Goal: Transaction & Acquisition: Book appointment/travel/reservation

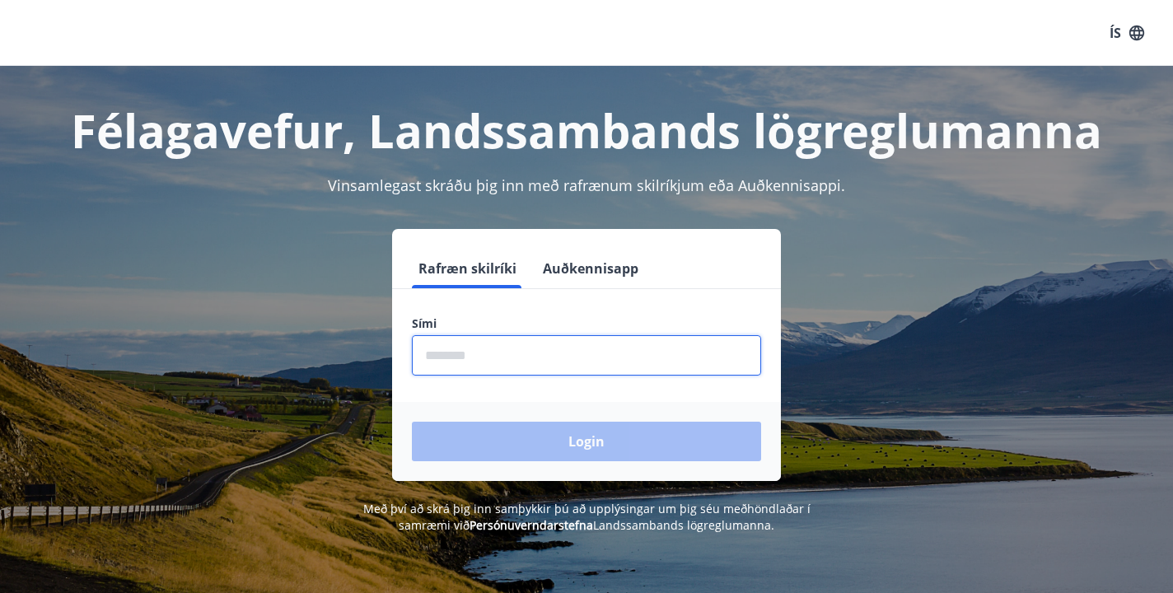
click at [499, 362] on input "phone" at bounding box center [586, 355] width 349 height 40
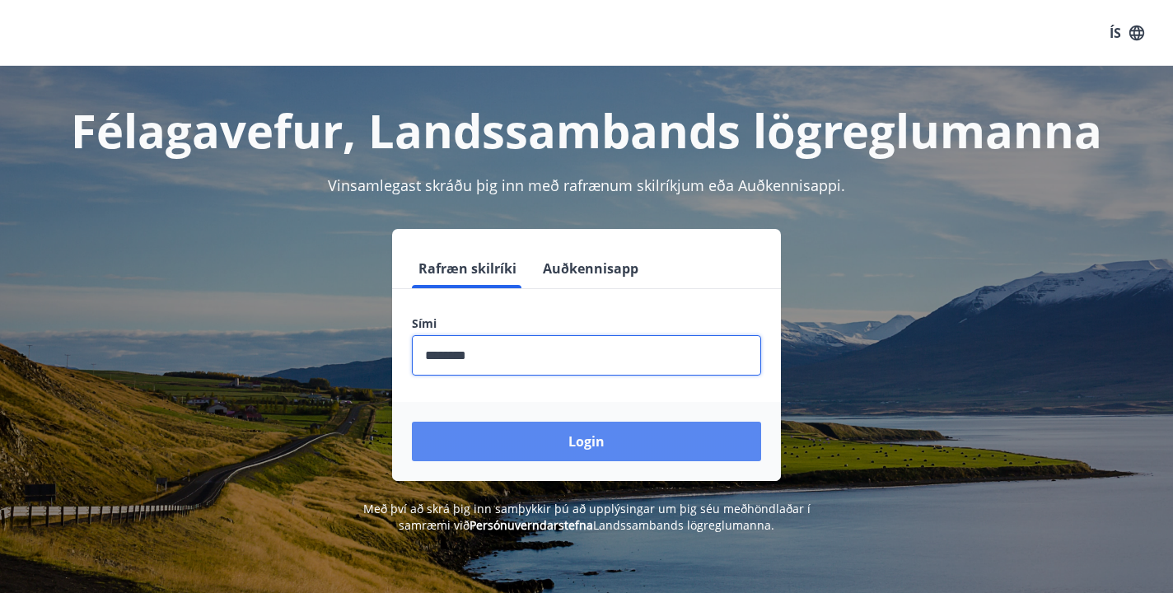
type input "********"
click at [595, 437] on button "Login" at bounding box center [586, 442] width 349 height 40
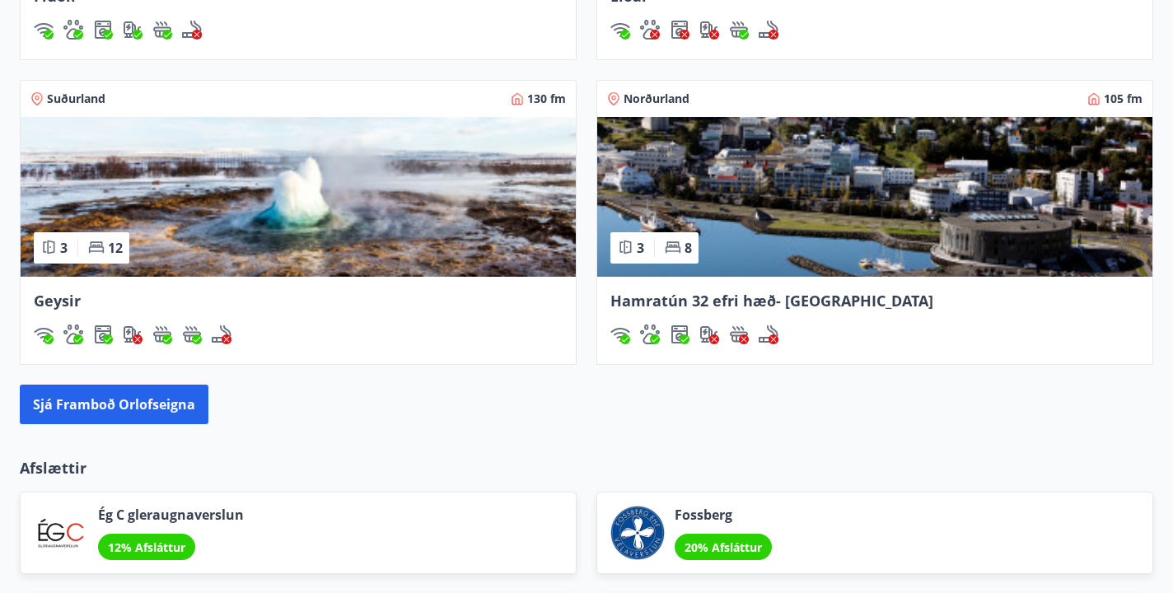
scroll to position [1520, 0]
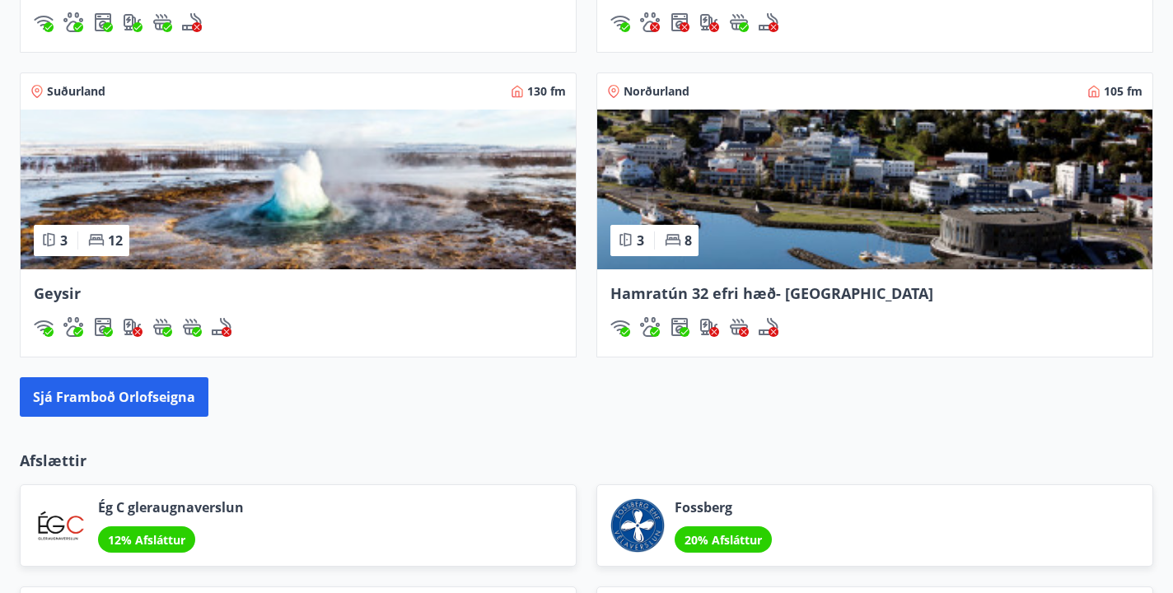
click at [661, 91] on span "Norðurland" at bounding box center [657, 91] width 66 height 16
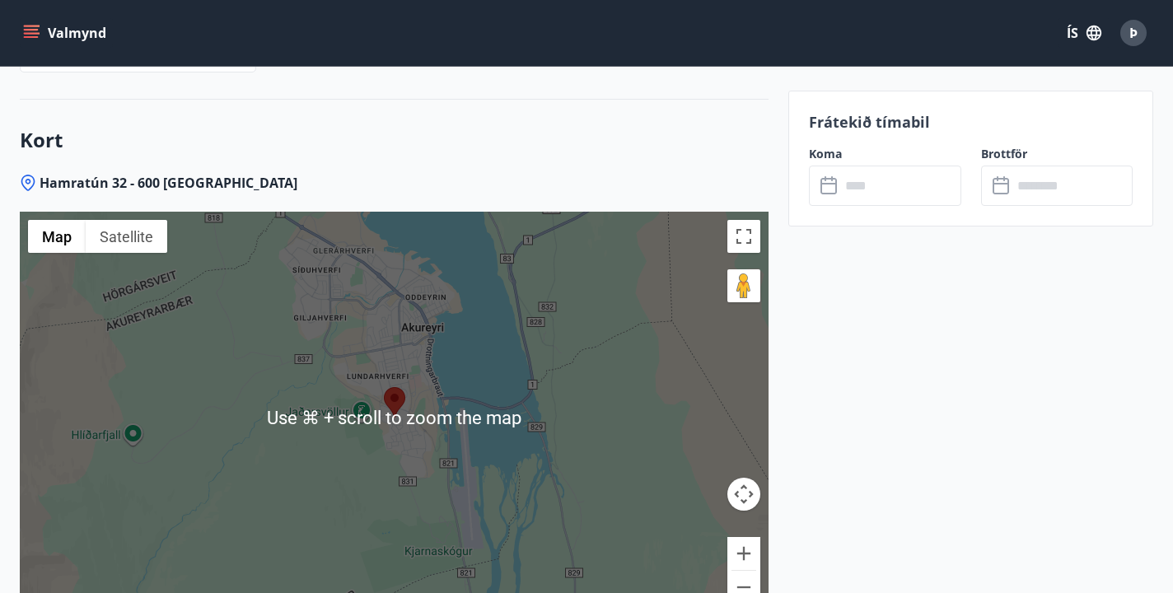
scroll to position [2340, 0]
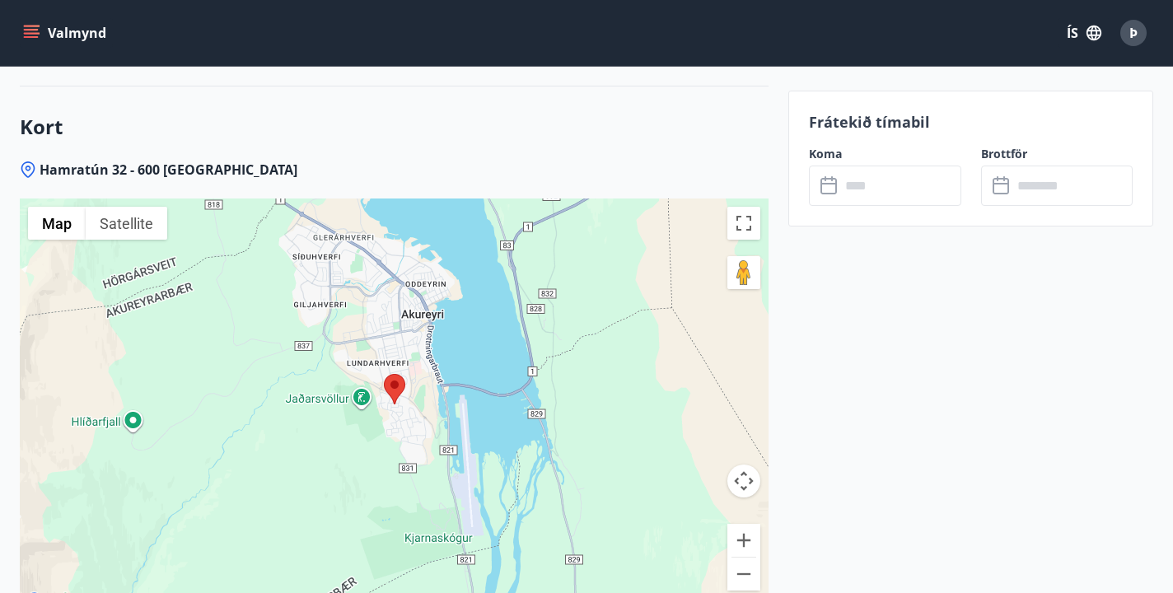
click at [741, 465] on button "Map camera controls" at bounding box center [743, 481] width 33 height 33
click at [745, 465] on button "Map camera controls" at bounding box center [743, 481] width 33 height 33
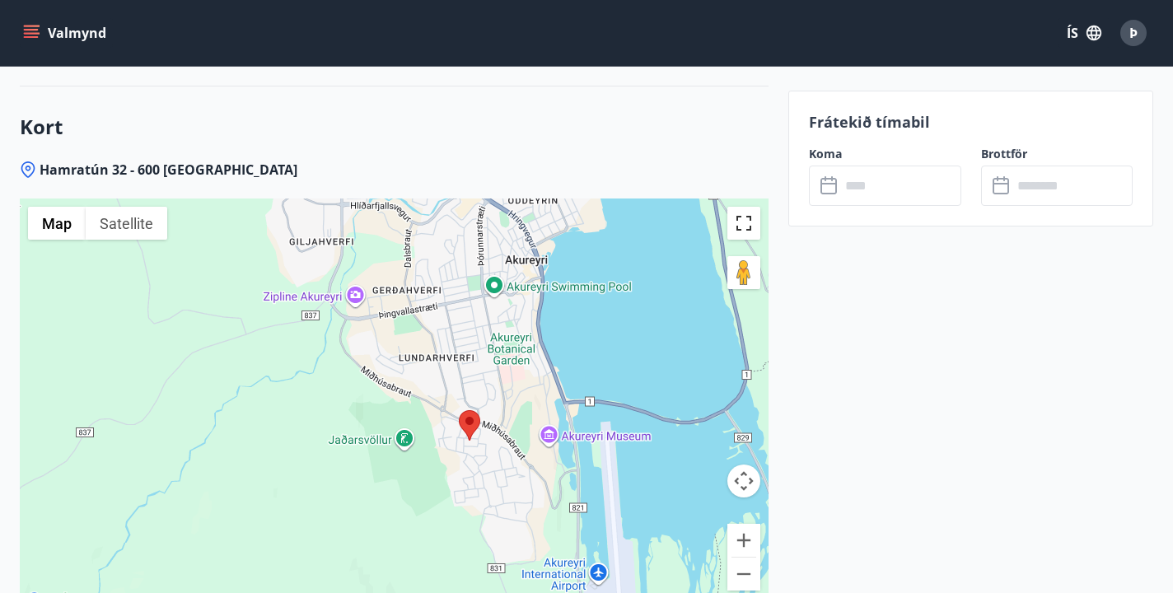
click at [740, 207] on button "Toggle fullscreen view" at bounding box center [743, 223] width 33 height 33
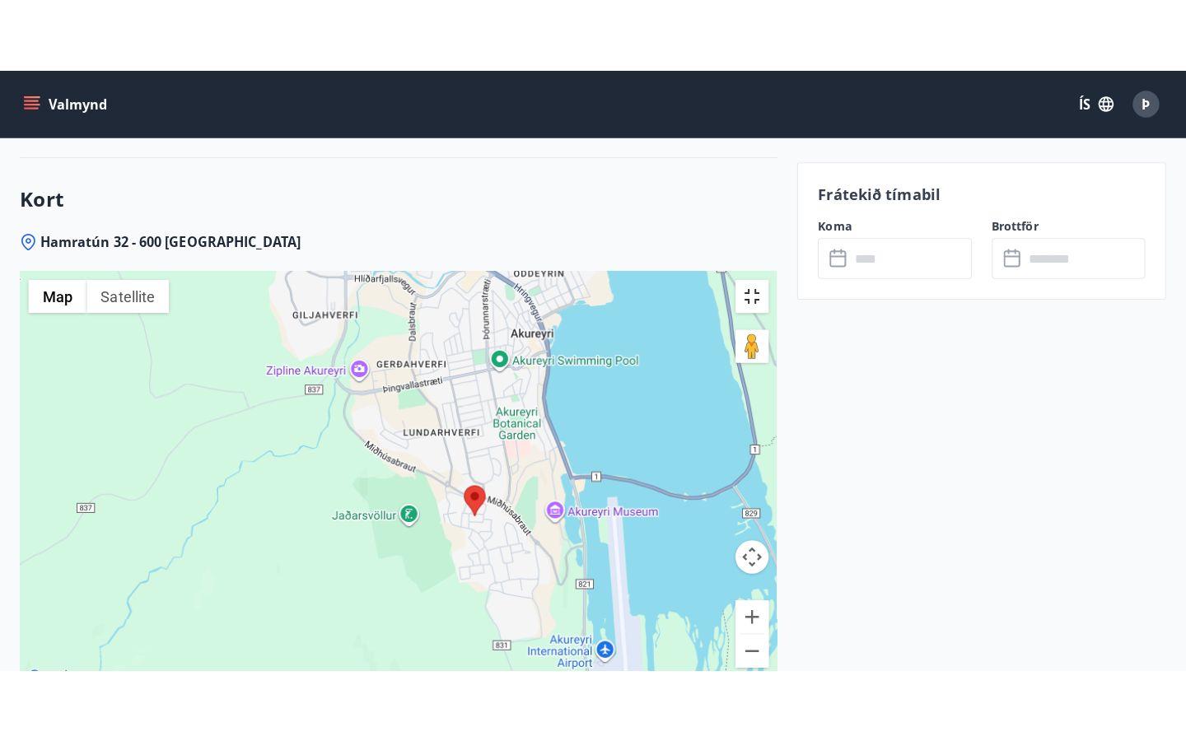
scroll to position [2262, 0]
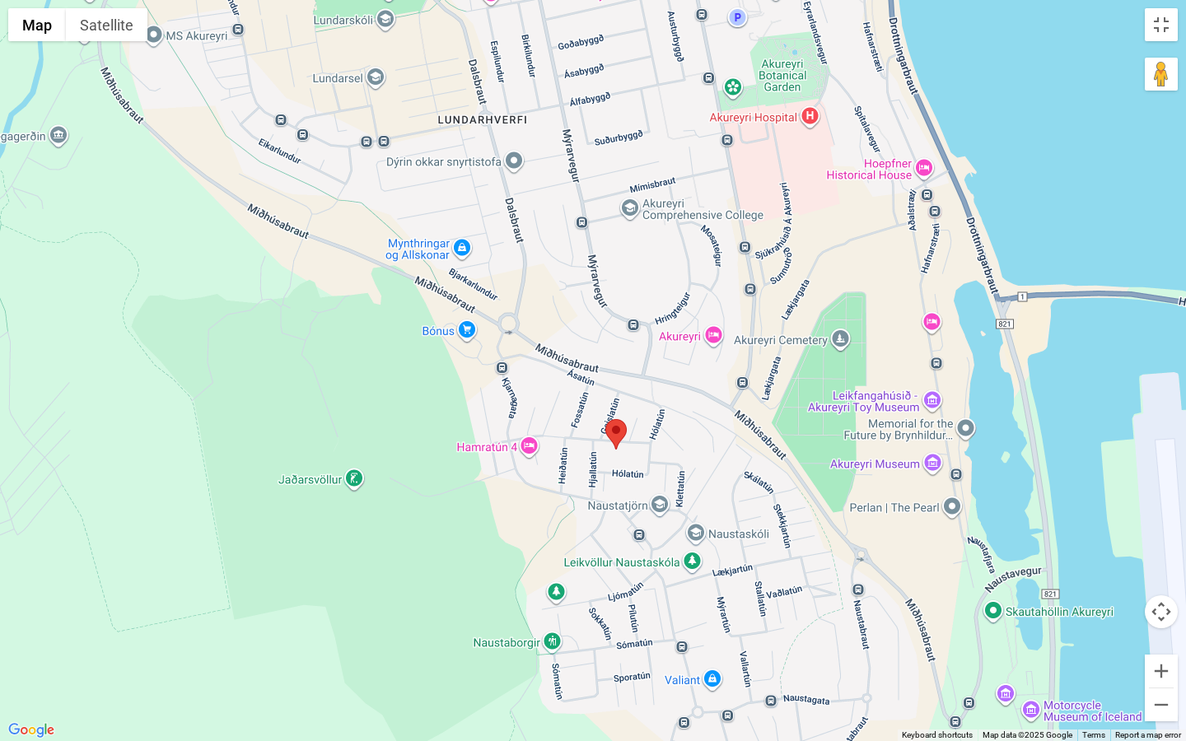
drag, startPoint x: 680, startPoint y: 329, endPoint x: 647, endPoint y: 140, distance: 191.5
click at [650, 140] on div at bounding box center [593, 370] width 1186 height 741
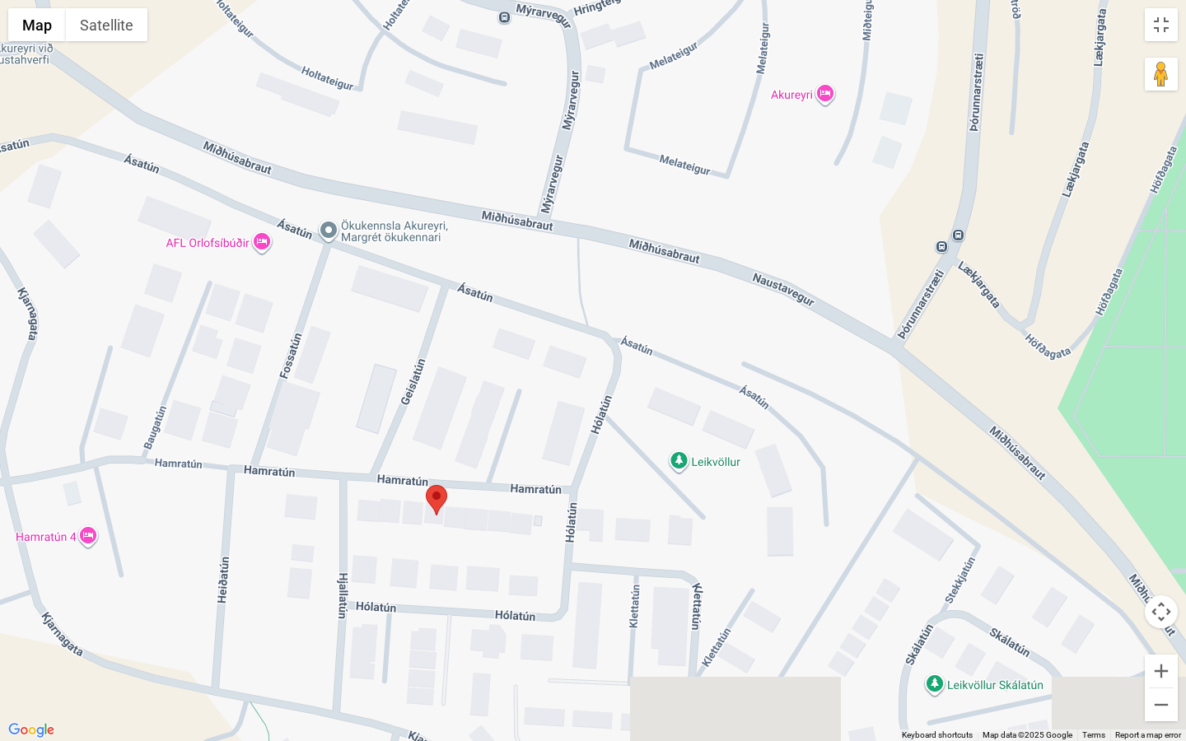
drag, startPoint x: 580, startPoint y: 362, endPoint x: 702, endPoint y: 49, distance: 335.2
click at [702, 49] on div at bounding box center [593, 370] width 1186 height 741
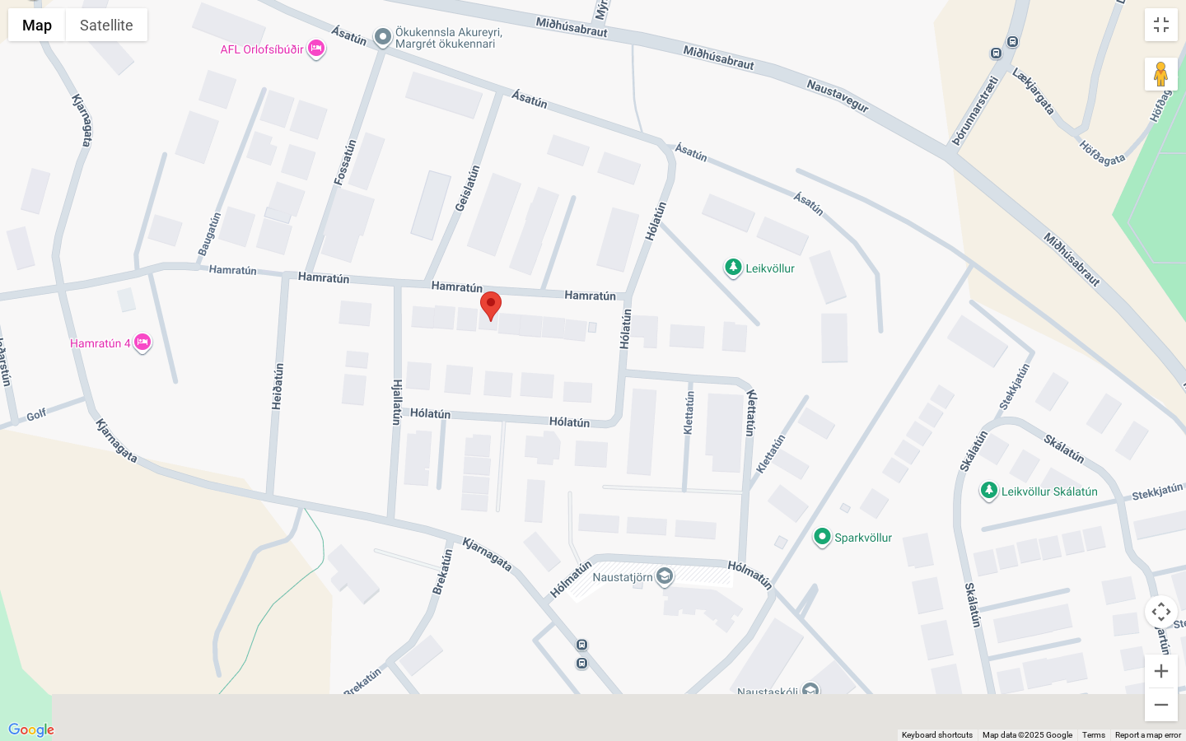
drag, startPoint x: 573, startPoint y: 208, endPoint x: 607, endPoint y: 57, distance: 154.5
click at [607, 57] on div at bounding box center [593, 370] width 1186 height 741
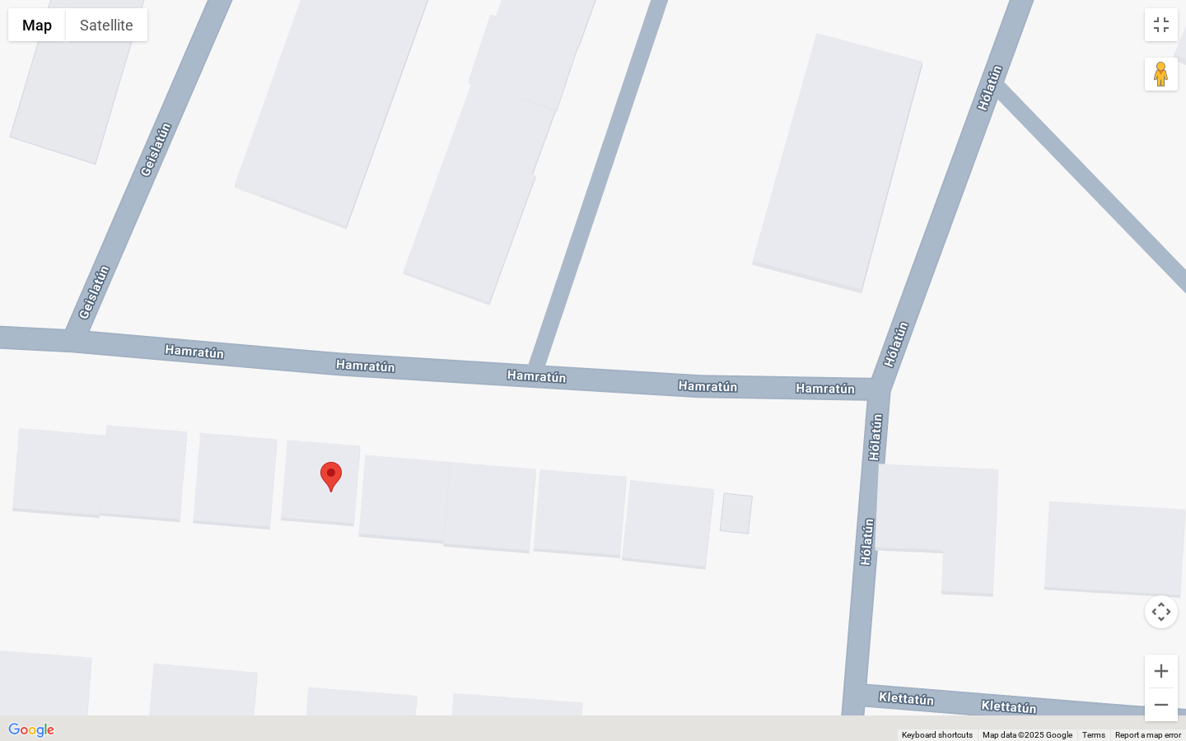
drag, startPoint x: 496, startPoint y: 376, endPoint x: 526, endPoint y: 120, distance: 257.2
click at [526, 120] on div at bounding box center [593, 370] width 1186 height 741
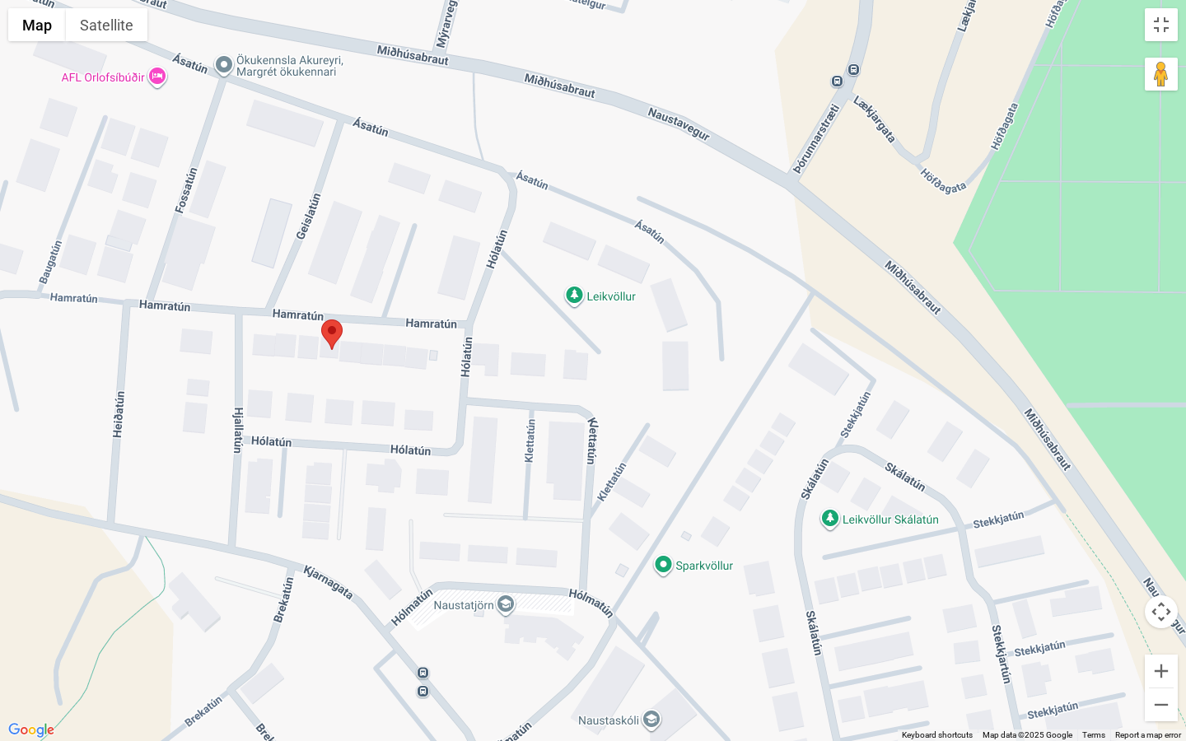
drag, startPoint x: 786, startPoint y: 293, endPoint x: 645, endPoint y: 376, distance: 163.6
click at [645, 377] on div at bounding box center [593, 370] width 1186 height 741
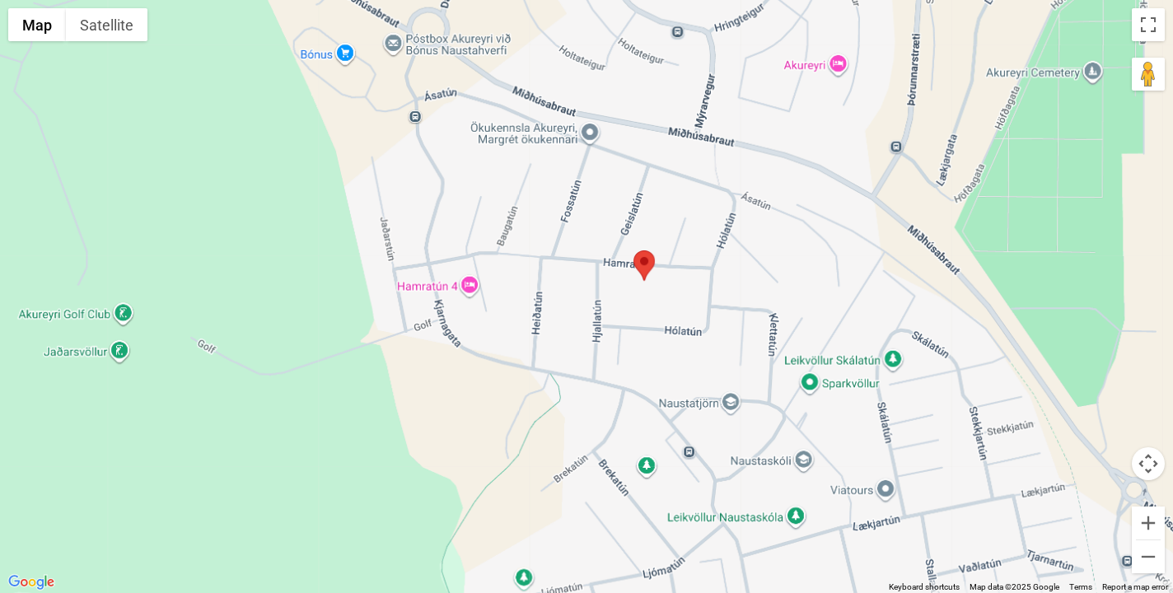
scroll to position [1774, 0]
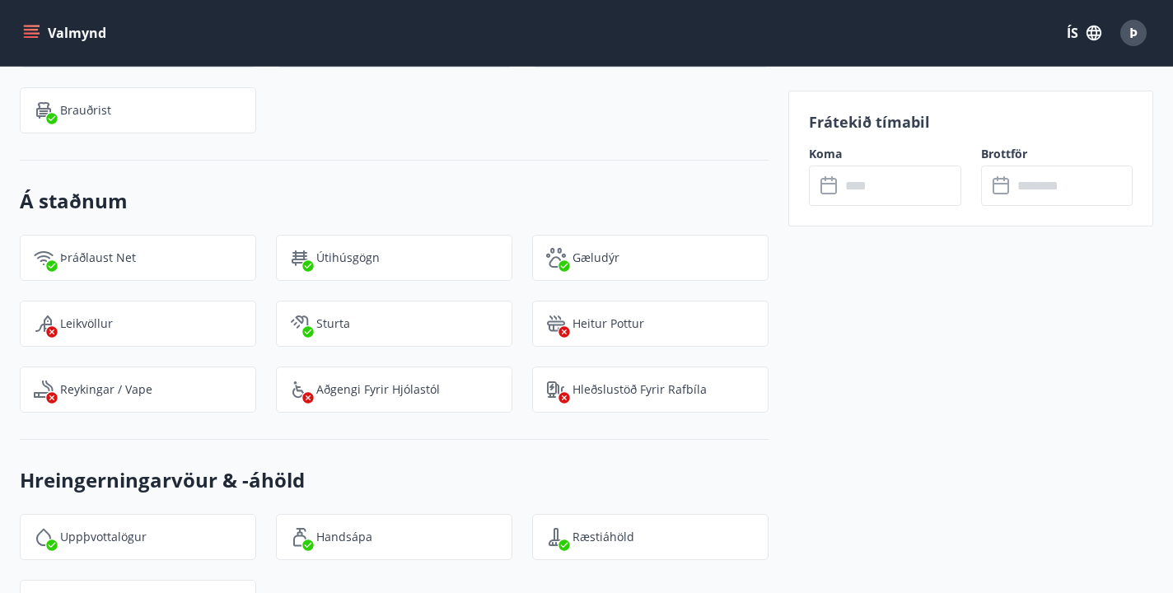
click at [864, 188] on input "text" at bounding box center [900, 186] width 120 height 40
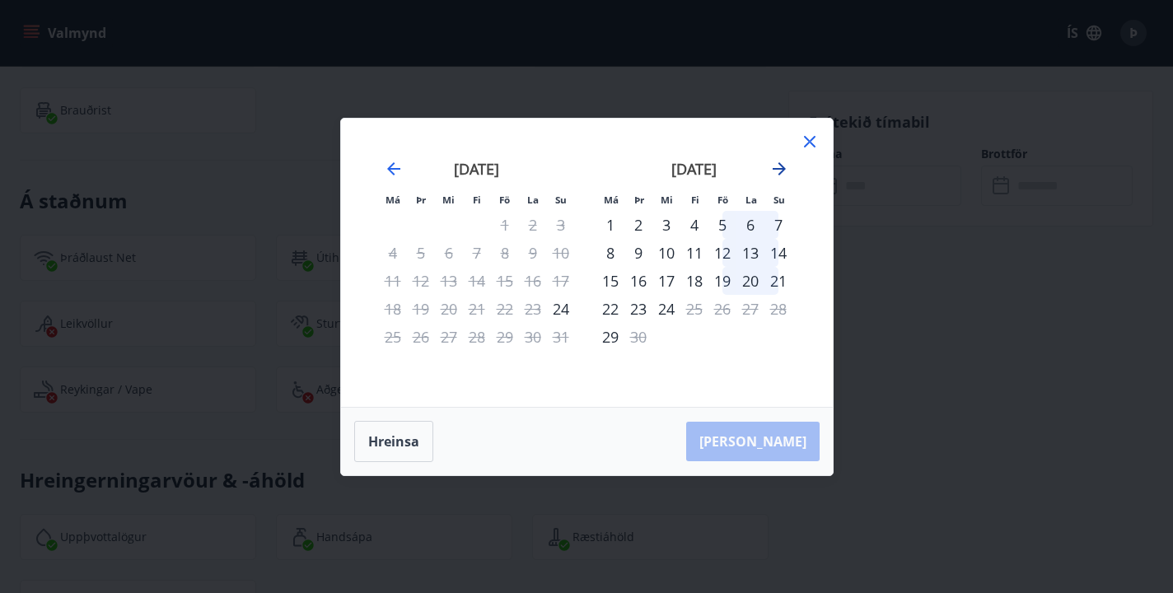
click at [780, 166] on icon "Move forward to switch to the next month." at bounding box center [779, 169] width 20 height 20
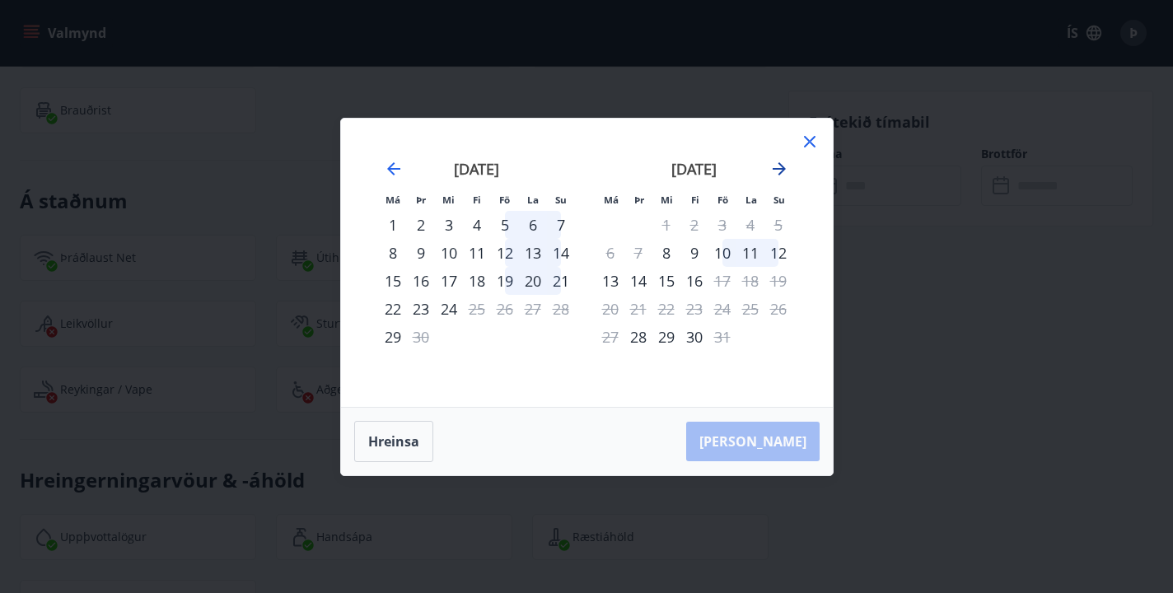
click at [780, 166] on icon "Move forward to switch to the next month." at bounding box center [779, 169] width 20 height 20
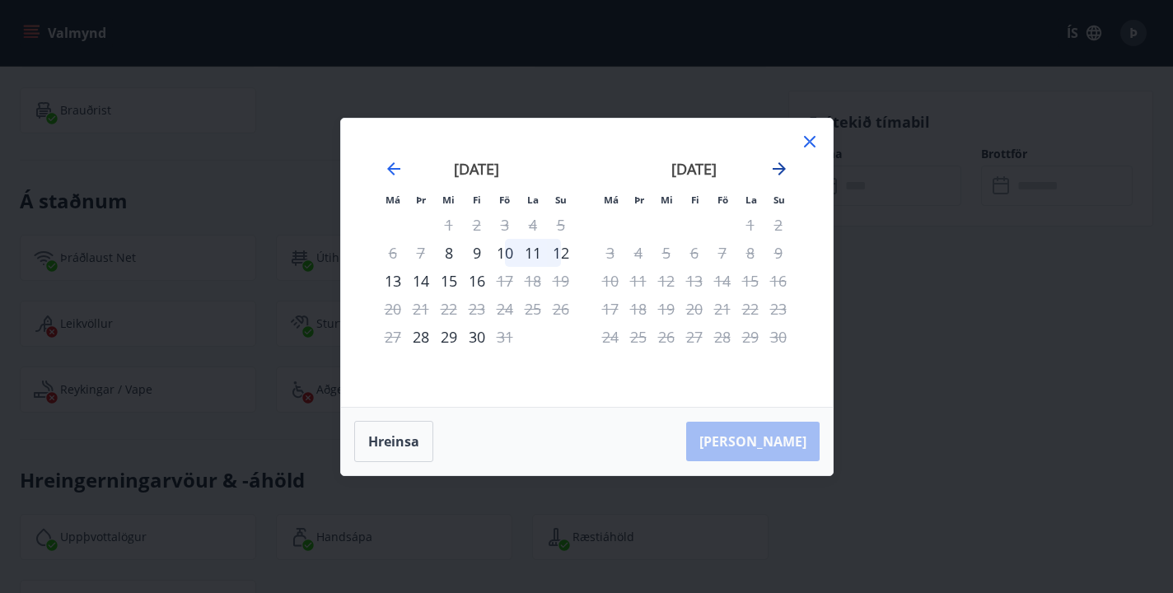
click at [780, 166] on icon "Move forward to switch to the next month." at bounding box center [779, 169] width 20 height 20
click at [781, 164] on icon "Move forward to switch to the next month." at bounding box center [779, 168] width 13 height 13
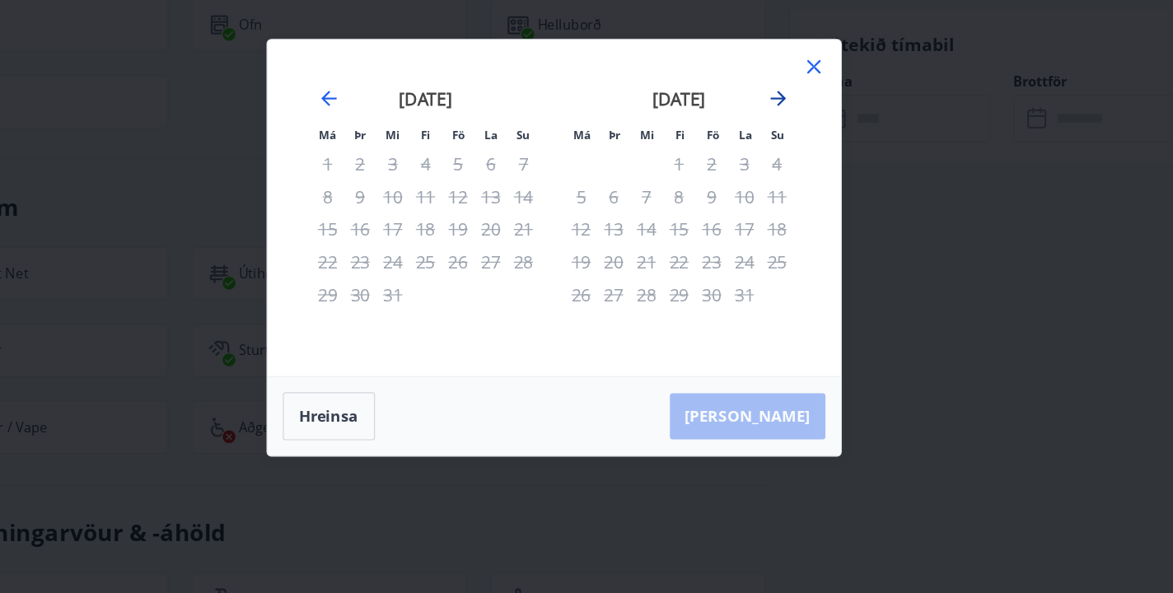
click at [769, 159] on icon "Move forward to switch to the next month." at bounding box center [779, 169] width 20 height 20
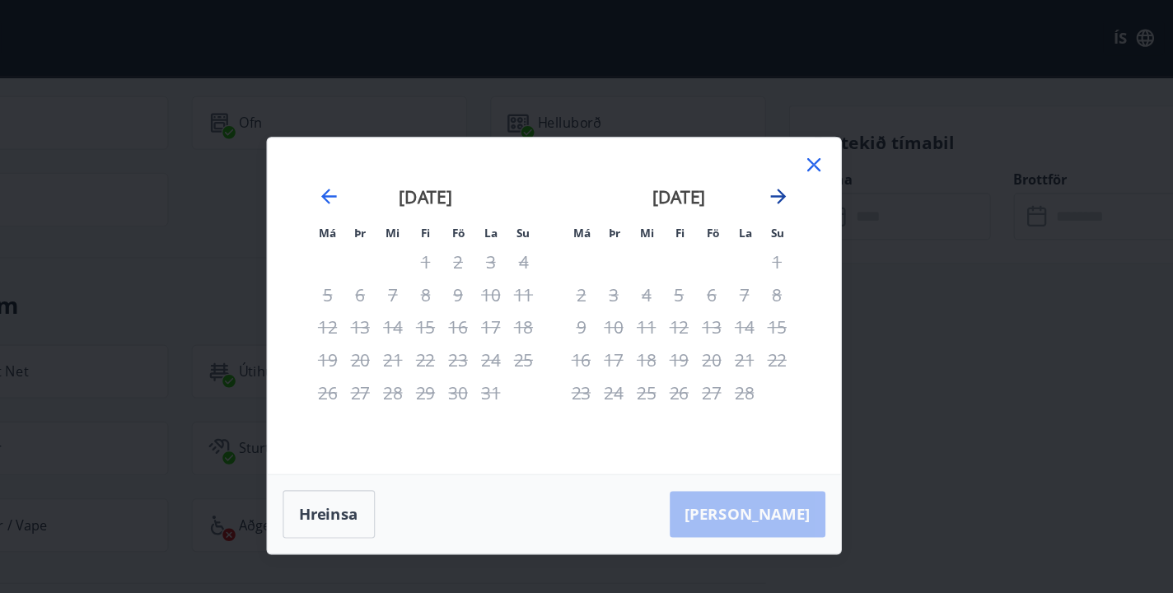
click at [769, 160] on icon "Move forward to switch to the next month." at bounding box center [779, 169] width 20 height 20
click at [769, 166] on icon "Move forward to switch to the next month." at bounding box center [779, 169] width 20 height 20
click at [773, 163] on icon "Move forward to switch to the next month." at bounding box center [779, 168] width 13 height 13
click at [804, 138] on icon at bounding box center [810, 142] width 12 height 12
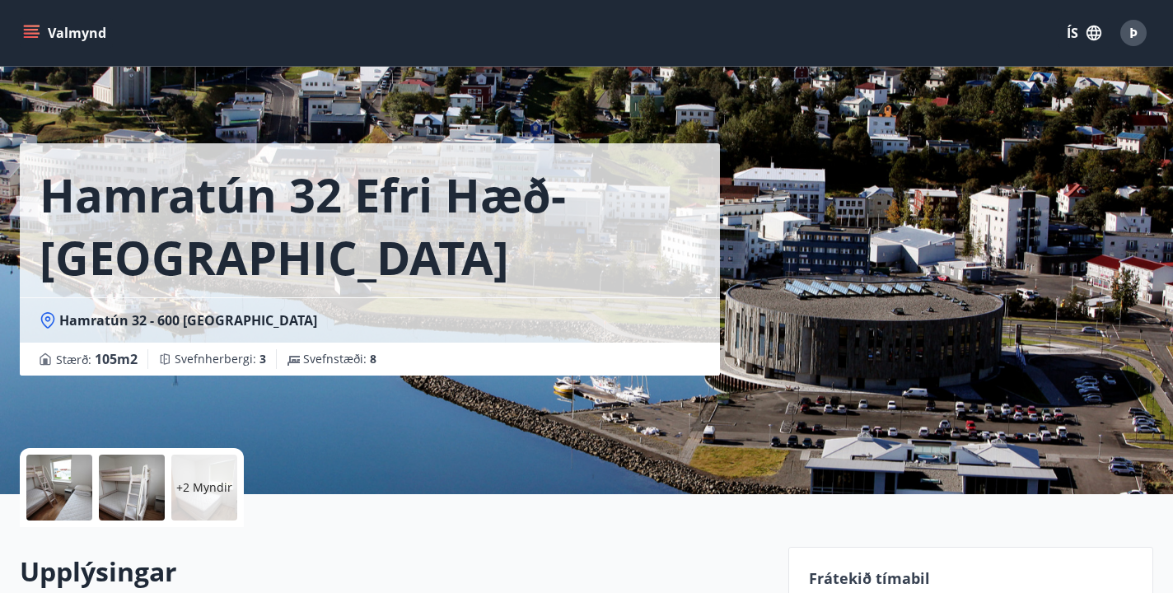
scroll to position [0, 0]
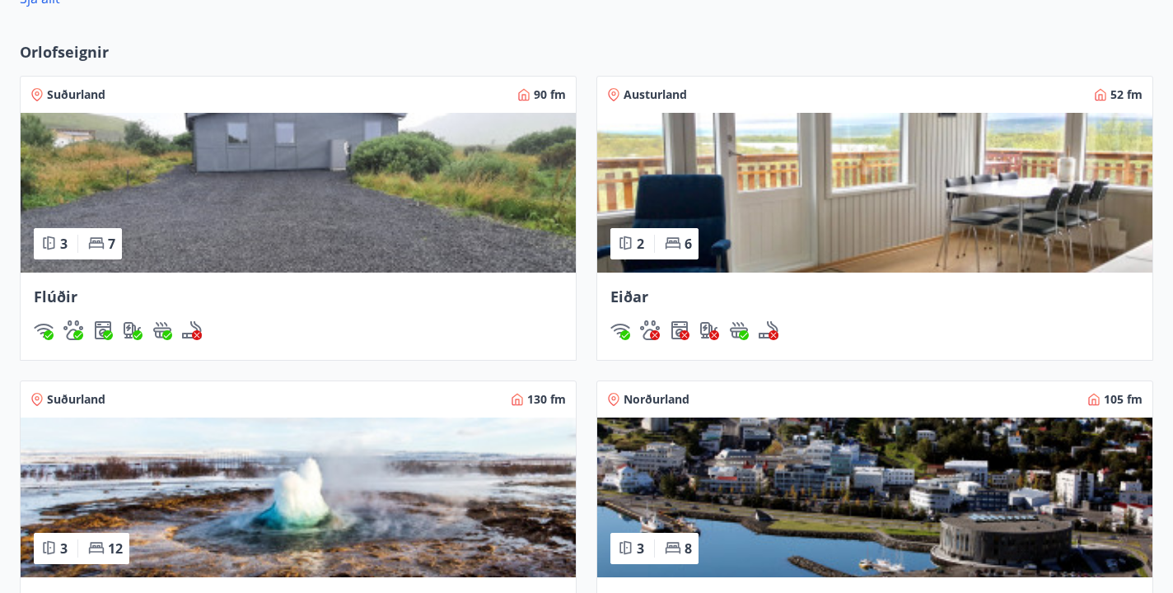
scroll to position [1200, 0]
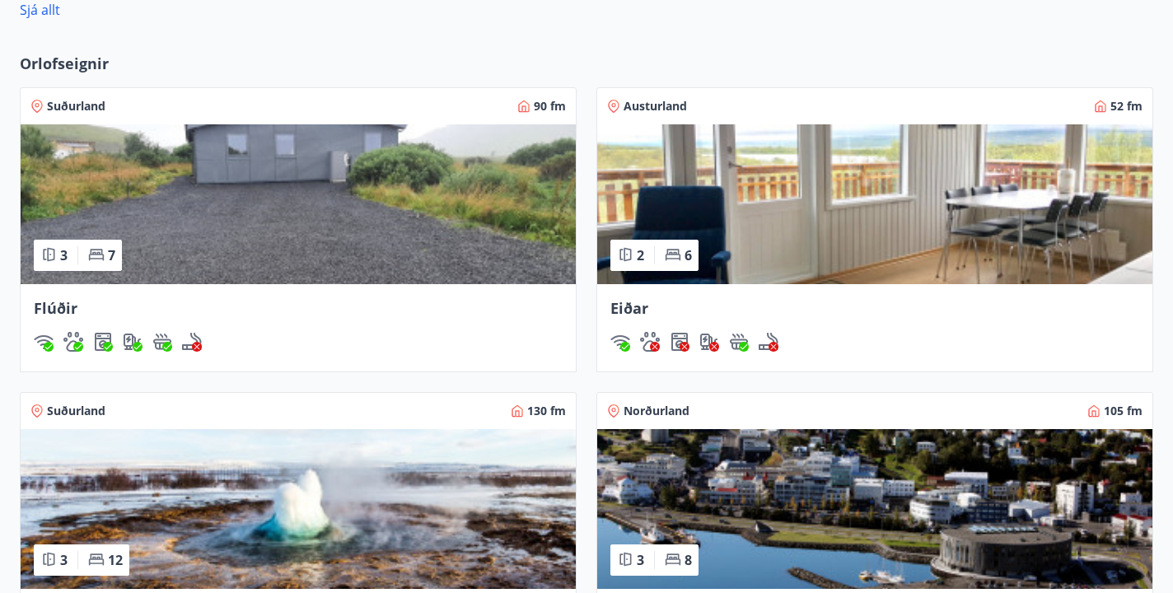
click at [836, 205] on img at bounding box center [874, 204] width 555 height 160
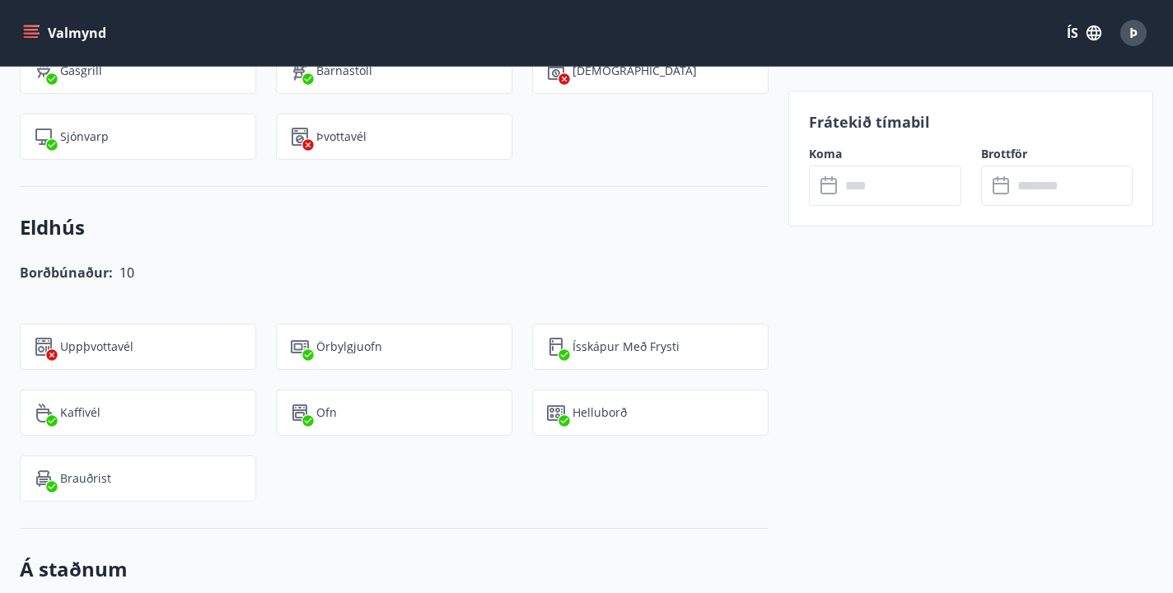
scroll to position [1263, 0]
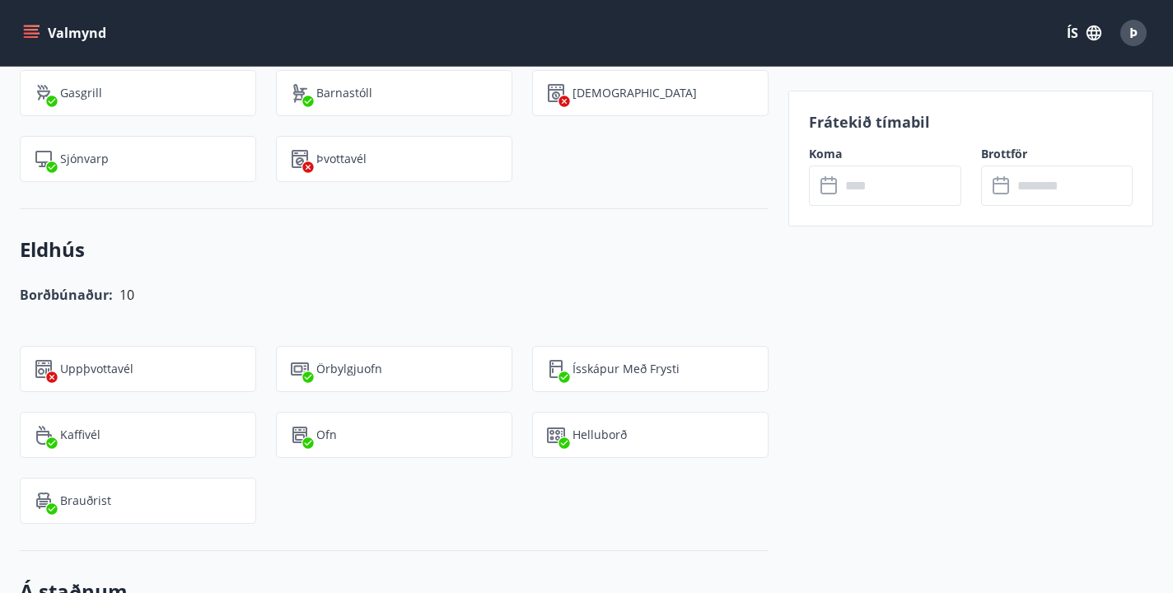
click at [861, 185] on input "text" at bounding box center [900, 186] width 120 height 40
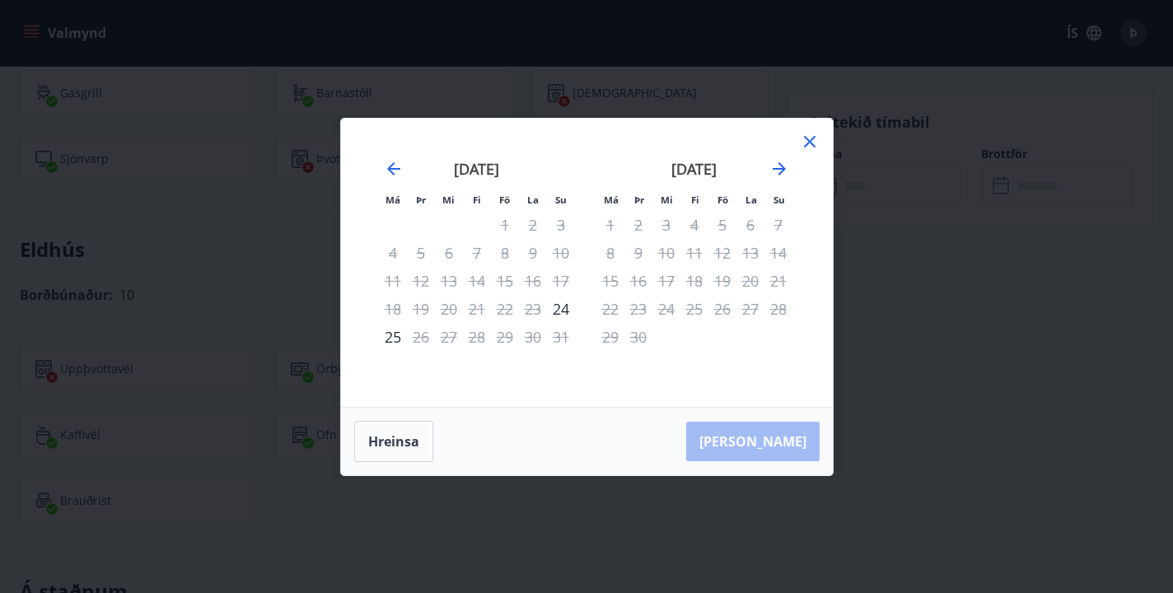
click at [776, 440] on div "Hreinsa Taka Frá" at bounding box center [587, 442] width 492 height 68
click at [779, 168] on icon "Move forward to switch to the next month." at bounding box center [779, 168] width 13 height 13
click at [813, 138] on icon at bounding box center [810, 142] width 12 height 12
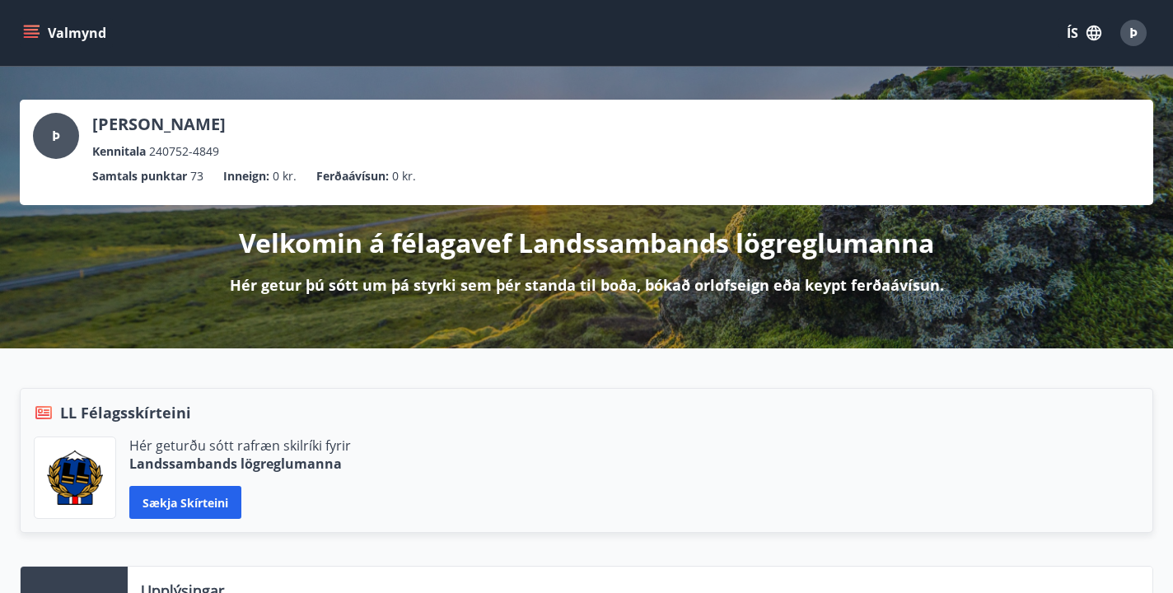
click at [1135, 29] on span "Þ" at bounding box center [1133, 33] width 8 height 18
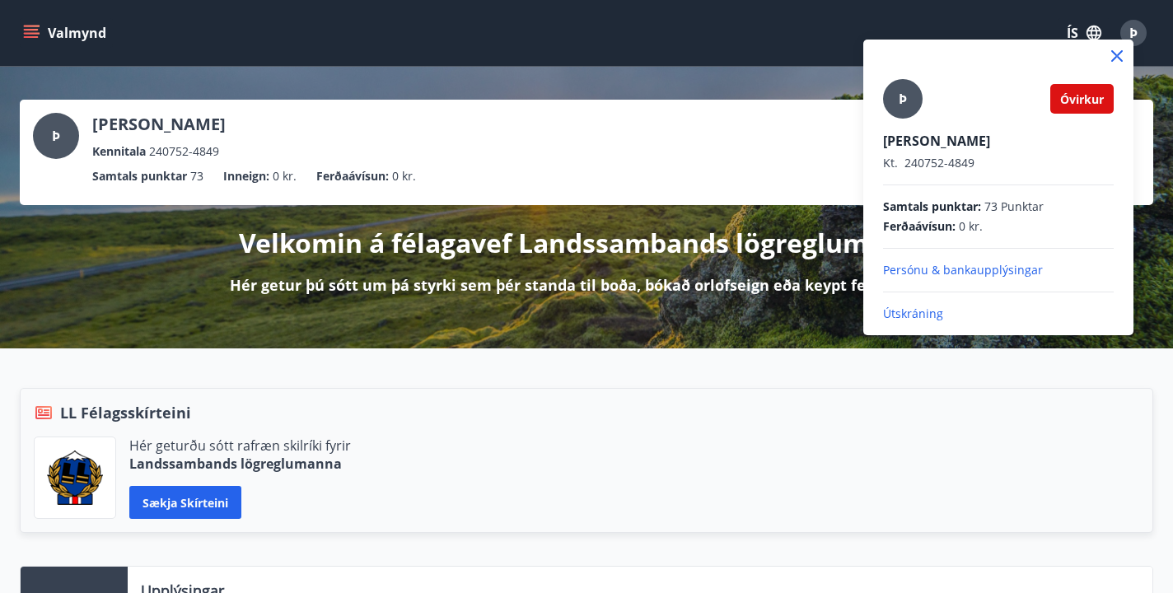
click at [915, 313] on p "Útskráning" at bounding box center [998, 314] width 231 height 16
